Goal: Find specific page/section: Find specific page/section

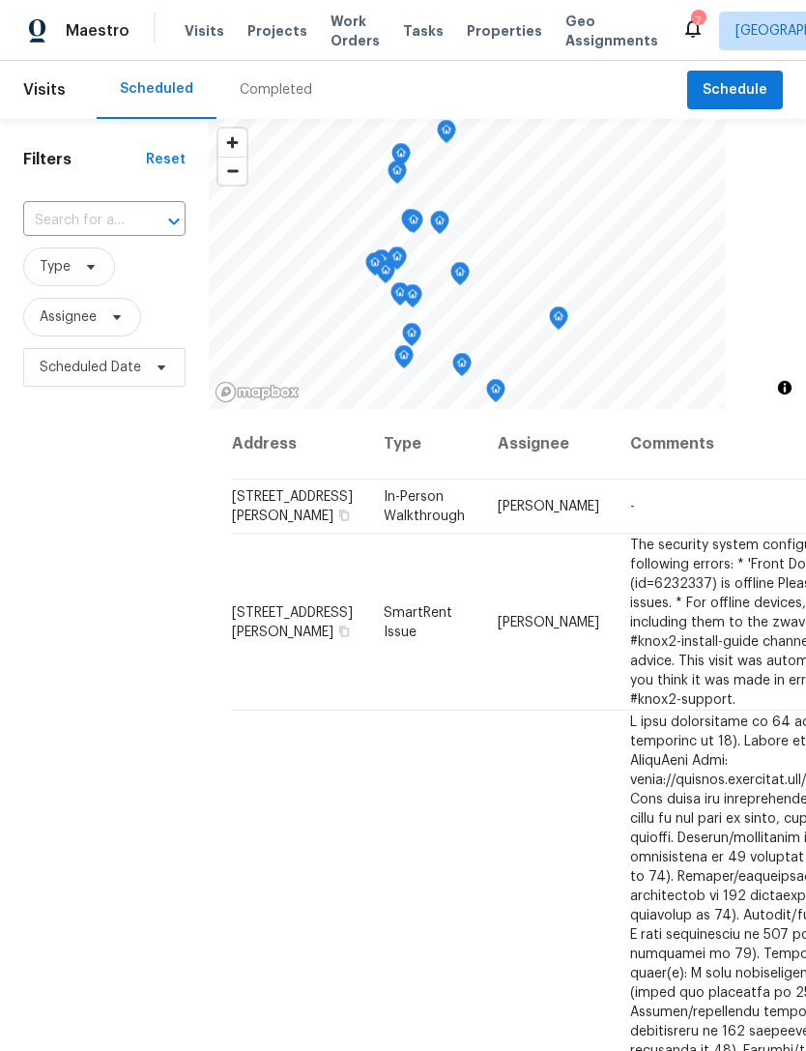
scroll to position [-1, 1]
click at [682, 37] on icon at bounding box center [693, 27] width 23 height 23
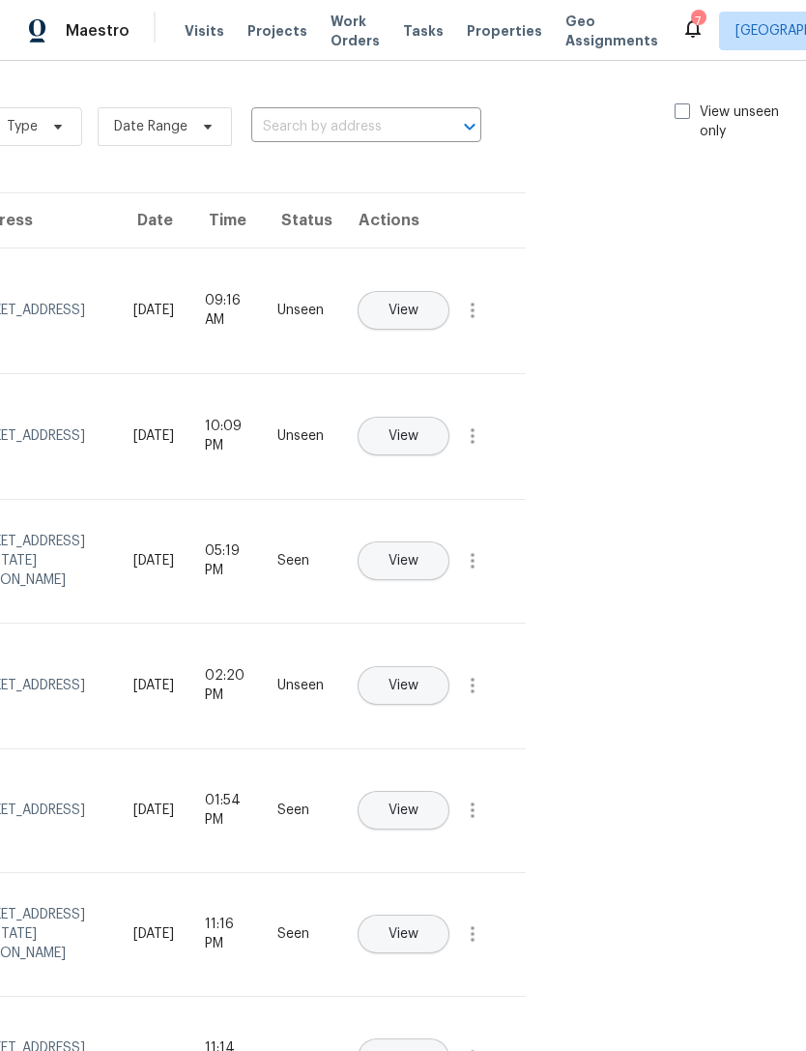
scroll to position [0, 218]
click at [682, 103] on span at bounding box center [683, 110] width 15 height 15
click at [682, 103] on input "View unseen only" at bounding box center [682, 108] width 13 height 13
checkbox input "true"
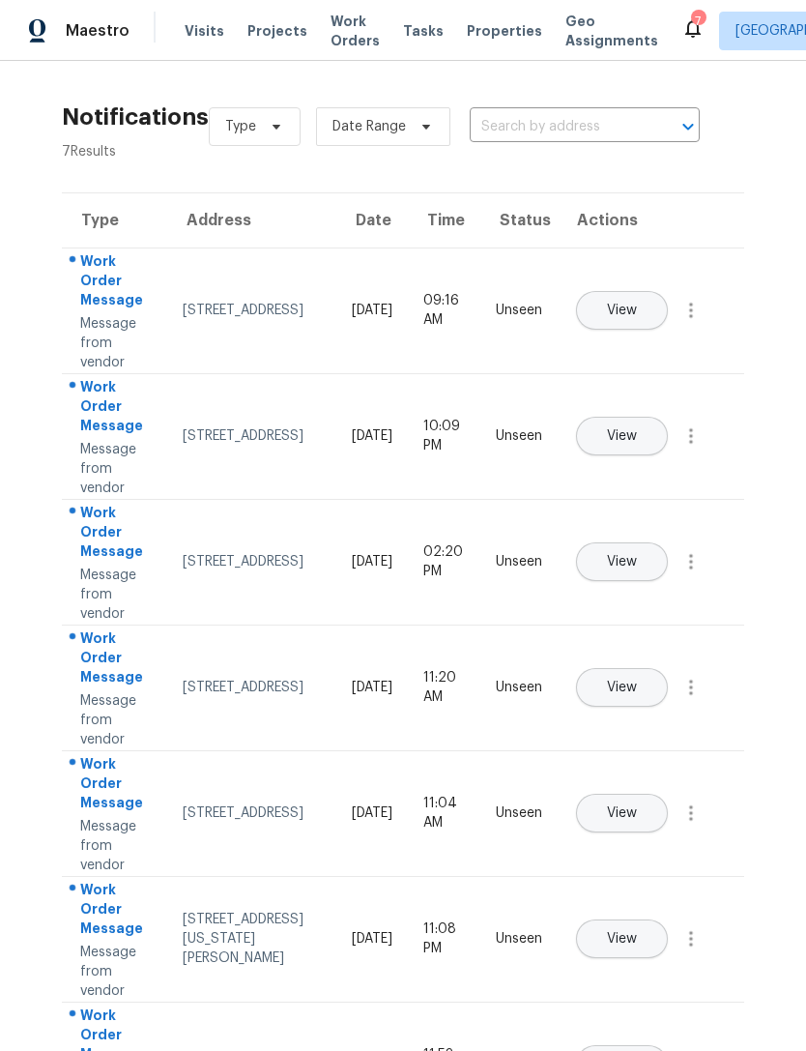
scroll to position [0, 0]
click at [474, 26] on span "Properties" at bounding box center [504, 30] width 75 height 19
